Goal: Task Accomplishment & Management: Use online tool/utility

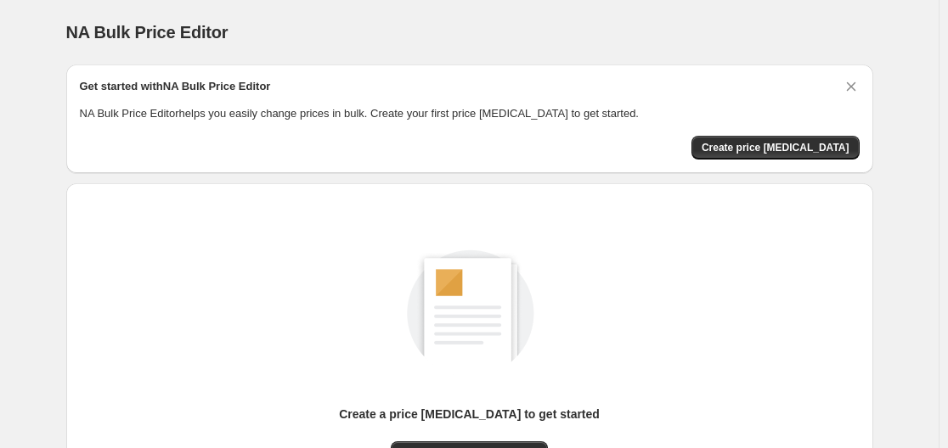
scroll to position [188, 0]
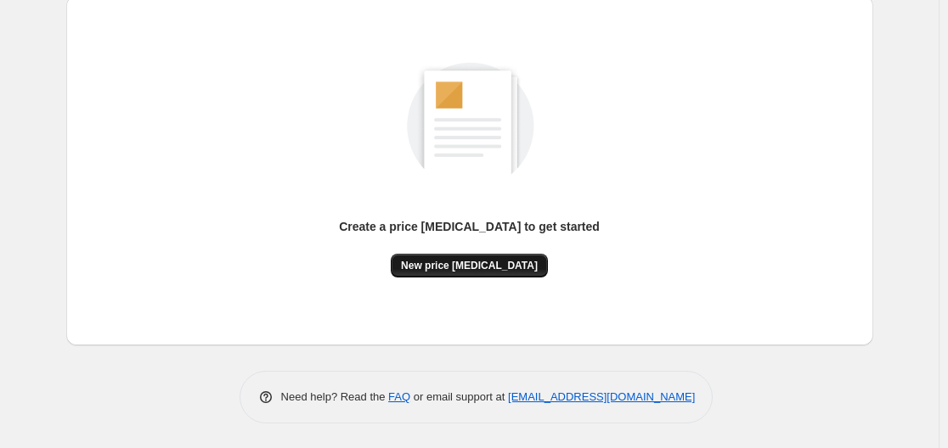
click at [478, 257] on button "New price [MEDICAL_DATA]" at bounding box center [469, 266] width 157 height 24
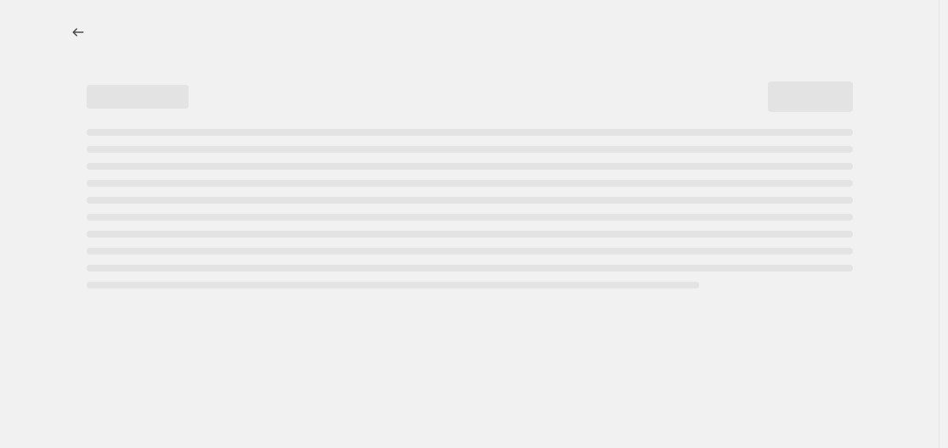
select select "percentage"
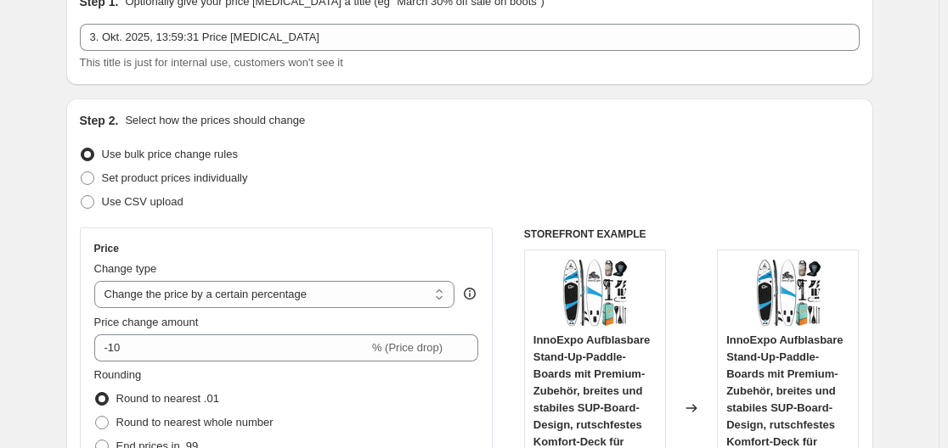
scroll to position [170, 0]
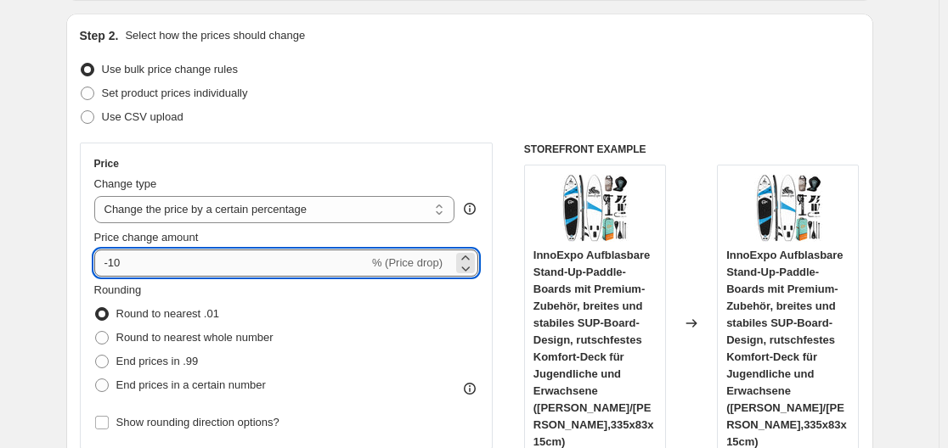
drag, startPoint x: 111, startPoint y: 261, endPoint x: 166, endPoint y: 264, distance: 55.3
click at [166, 264] on input "-10" at bounding box center [231, 263] width 274 height 27
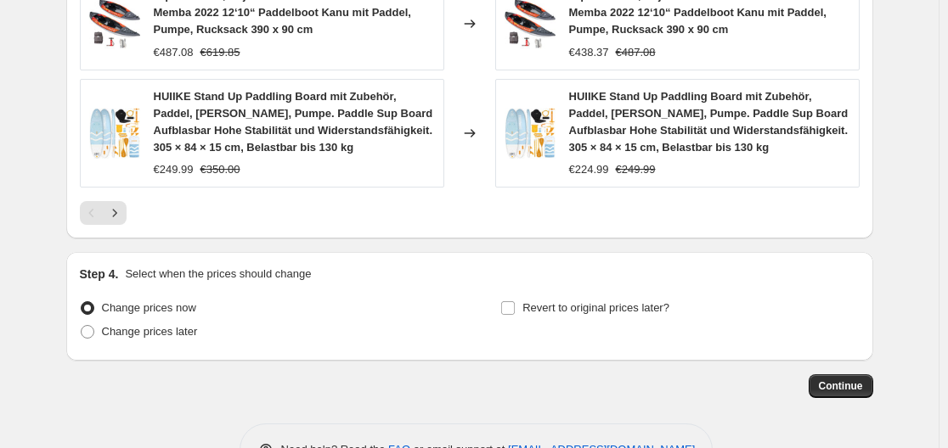
scroll to position [1396, 0]
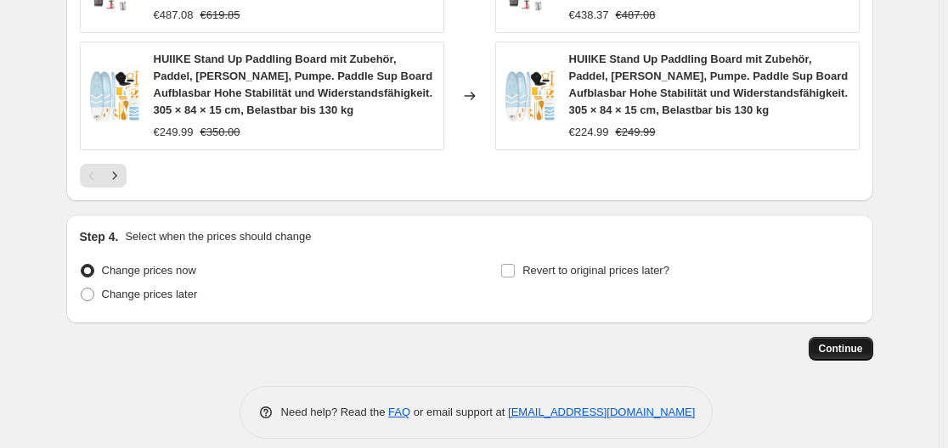
type input "-30"
click at [848, 342] on span "Continue" at bounding box center [841, 349] width 44 height 14
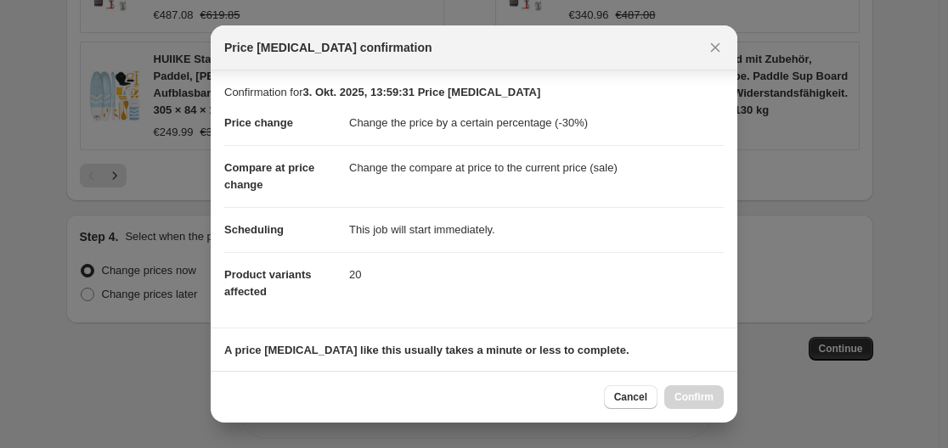
scroll to position [267, 0]
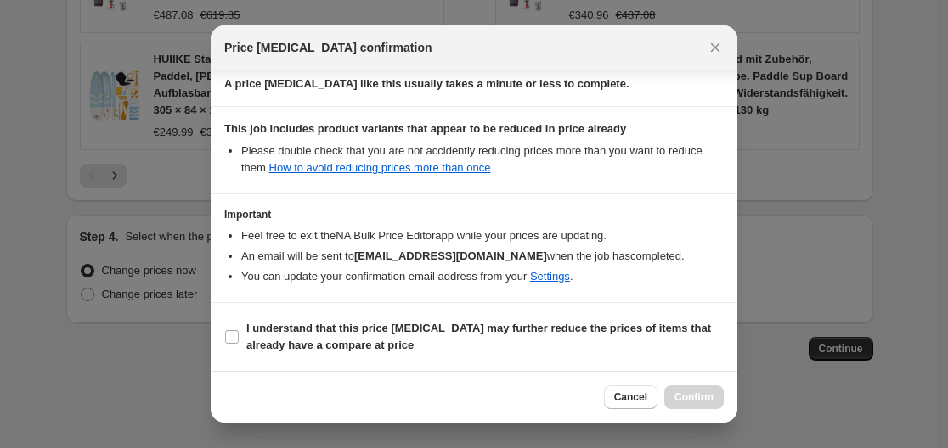
drag, startPoint x: 207, startPoint y: 346, endPoint x: 222, endPoint y: 341, distance: 16.1
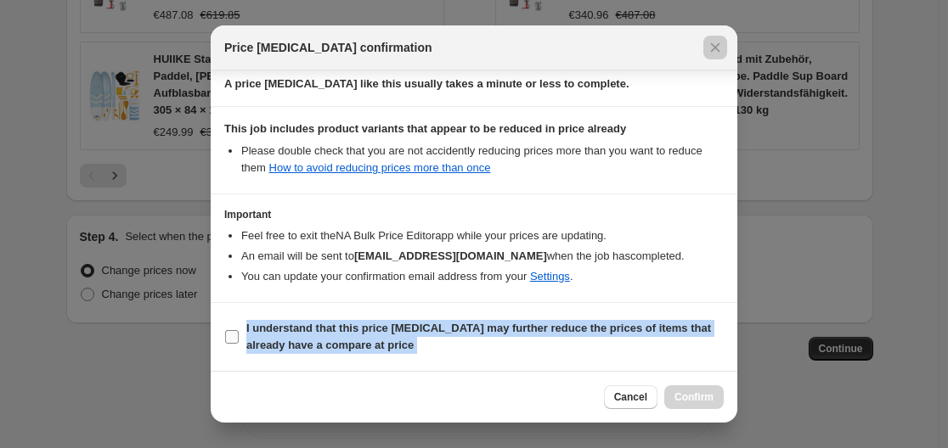
click at [228, 340] on input "I understand that this price [MEDICAL_DATA] may further reduce the prices of it…" at bounding box center [232, 337] width 14 height 14
checkbox input "true"
click at [716, 394] on button "Confirm" at bounding box center [693, 398] width 59 height 24
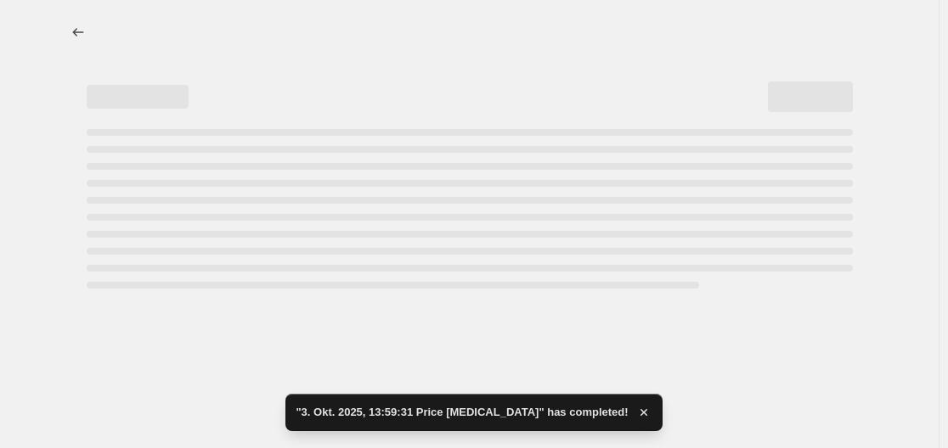
select select "percentage"
